Goal: Book appointment/travel/reservation

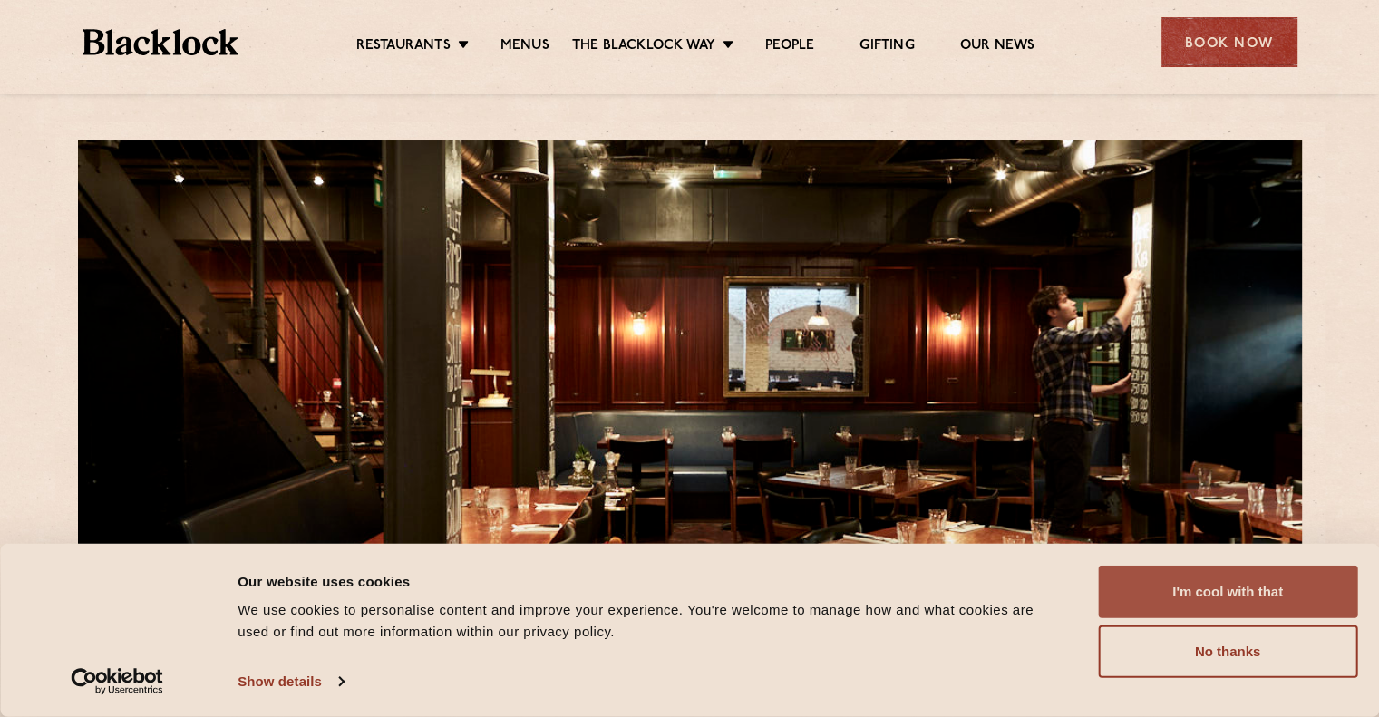
click at [1192, 578] on button "I'm cool with that" at bounding box center [1227, 592] width 259 height 53
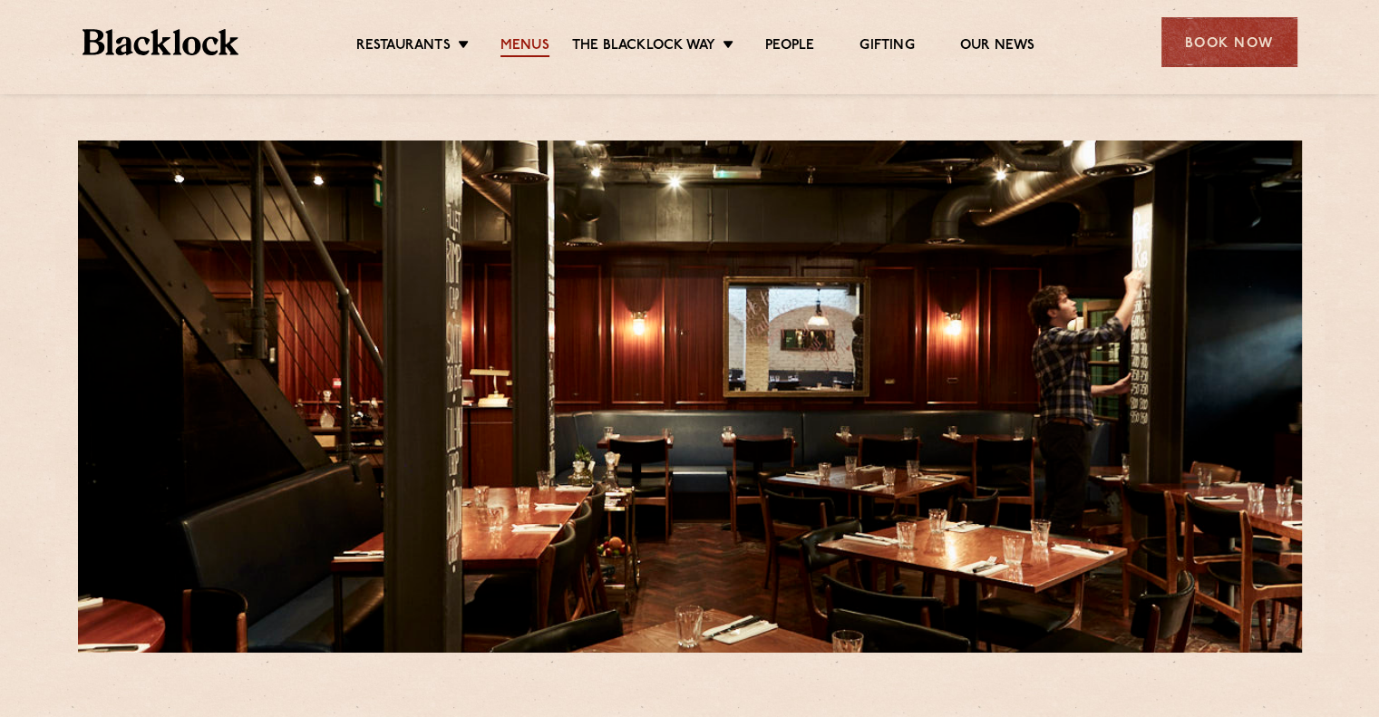
click at [528, 39] on link "Menus" at bounding box center [524, 47] width 49 height 20
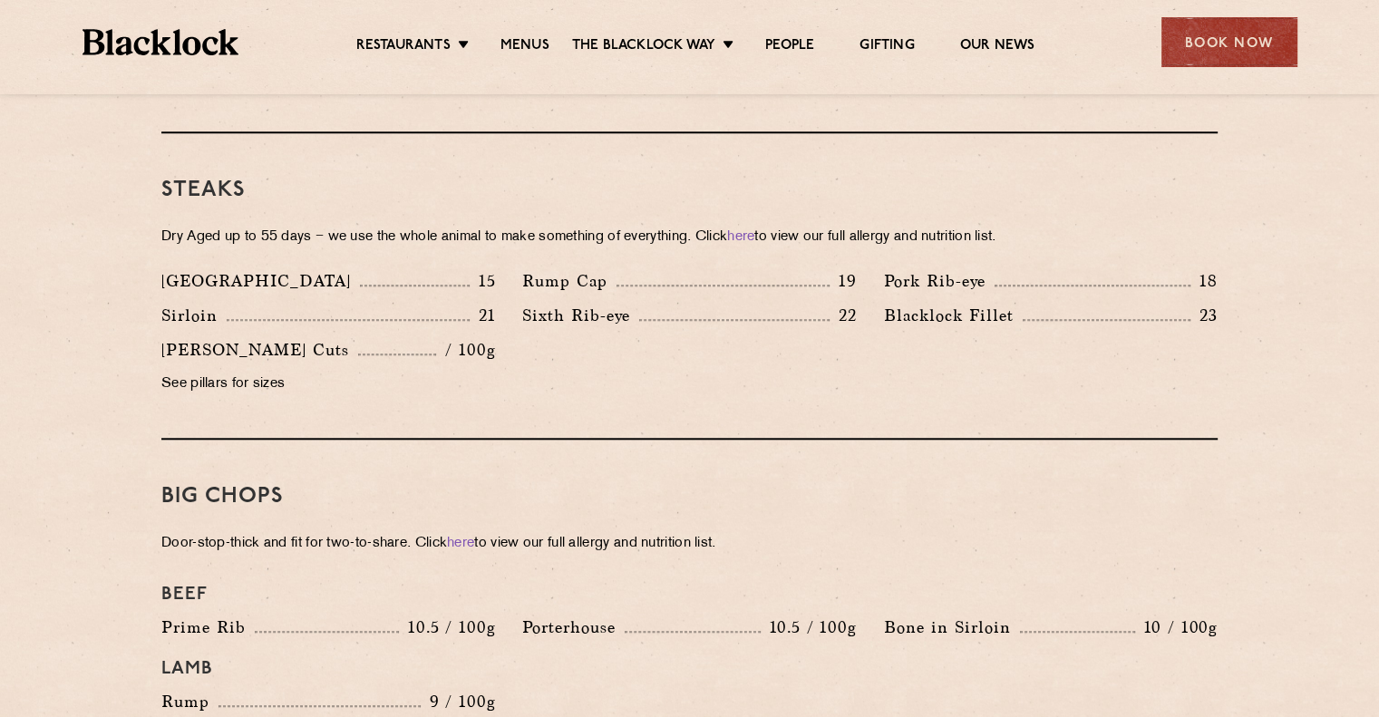
scroll to position [1652, 0]
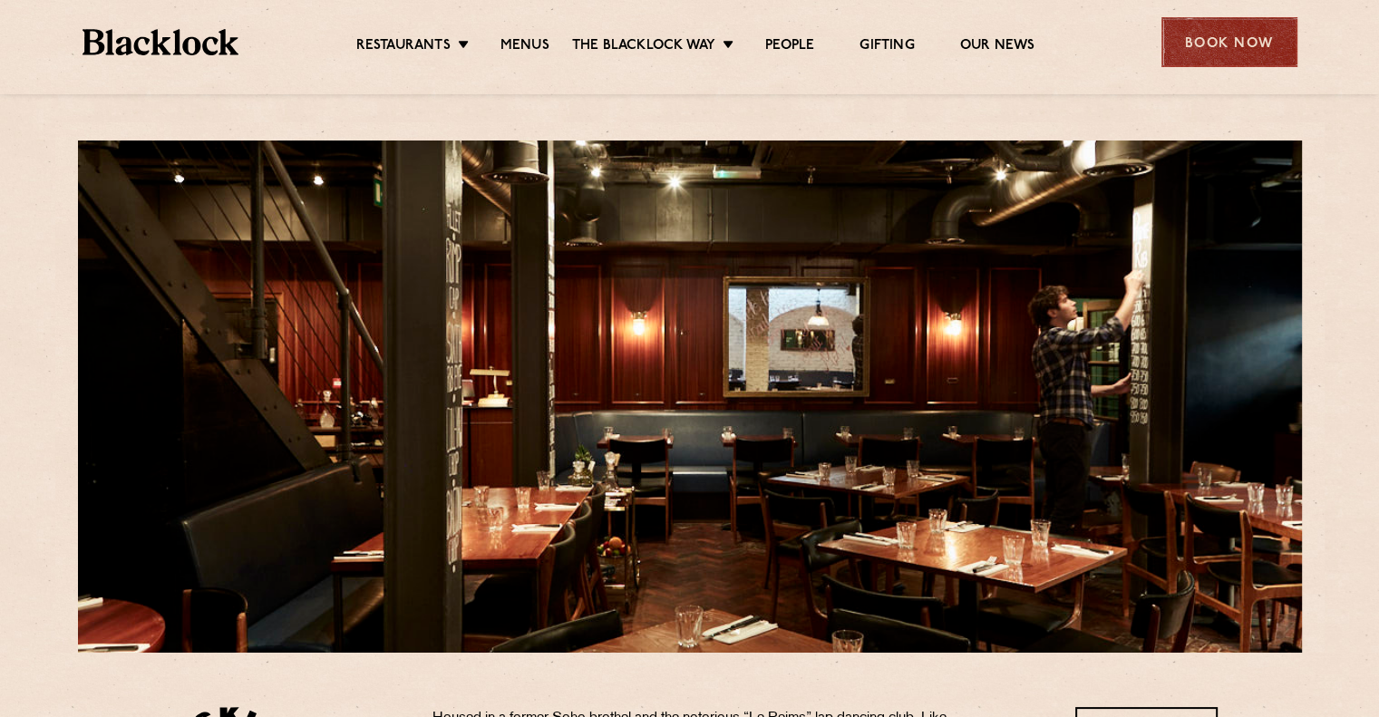
click at [1254, 32] on div "Book Now" at bounding box center [1229, 42] width 136 height 50
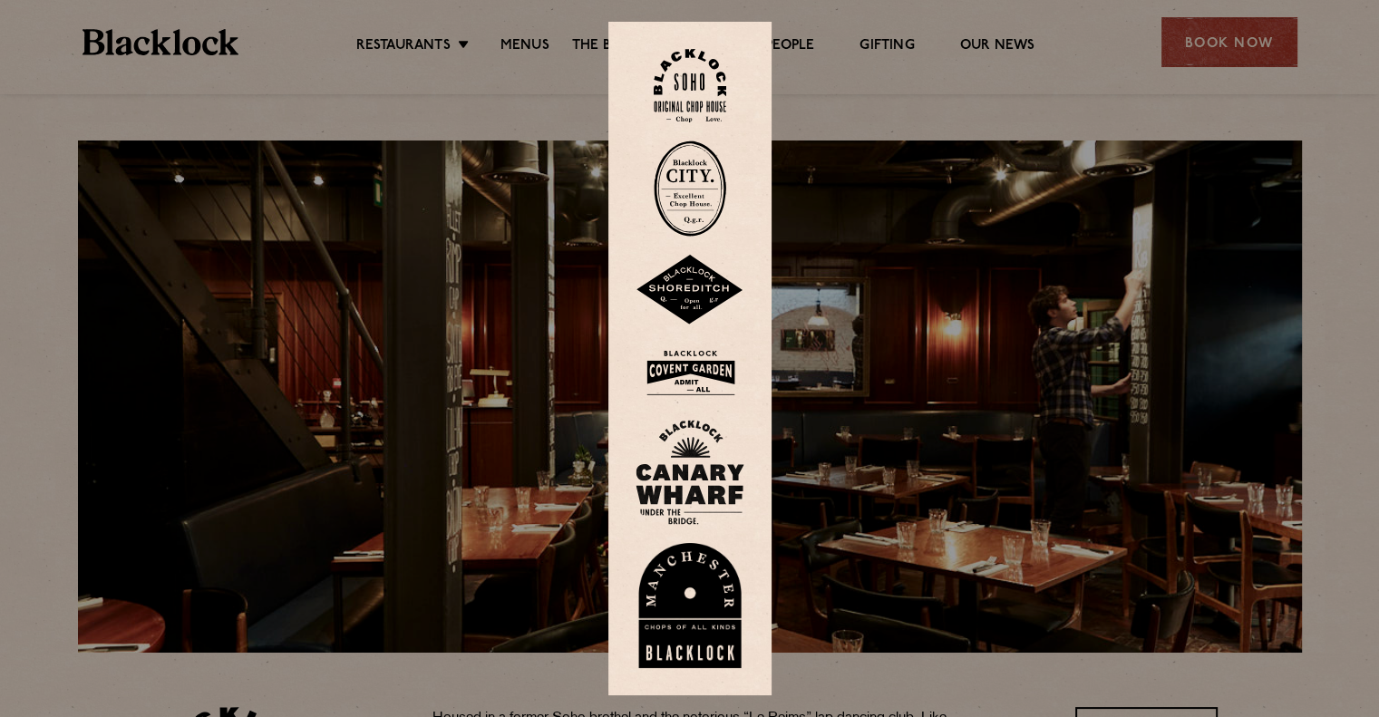
click at [700, 80] on img at bounding box center [690, 85] width 73 height 73
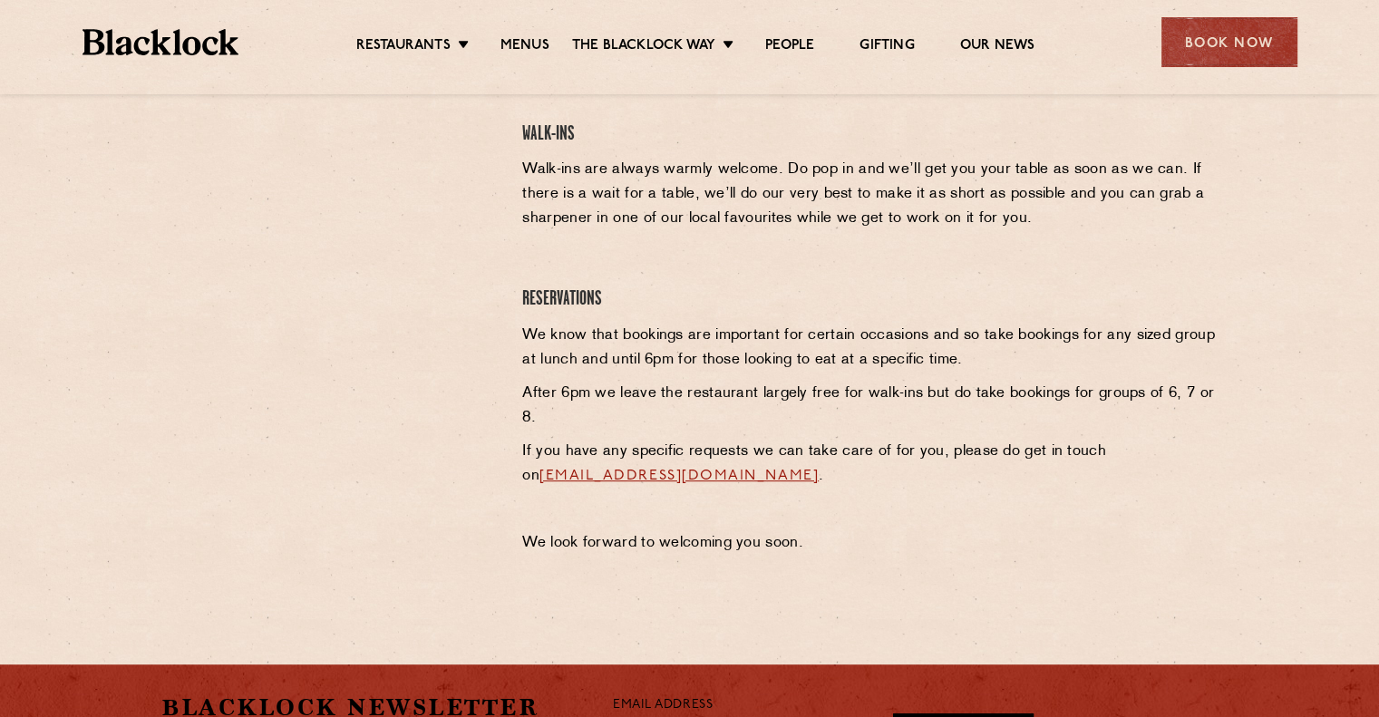
scroll to position [638, 0]
